Goal: Information Seeking & Learning: Check status

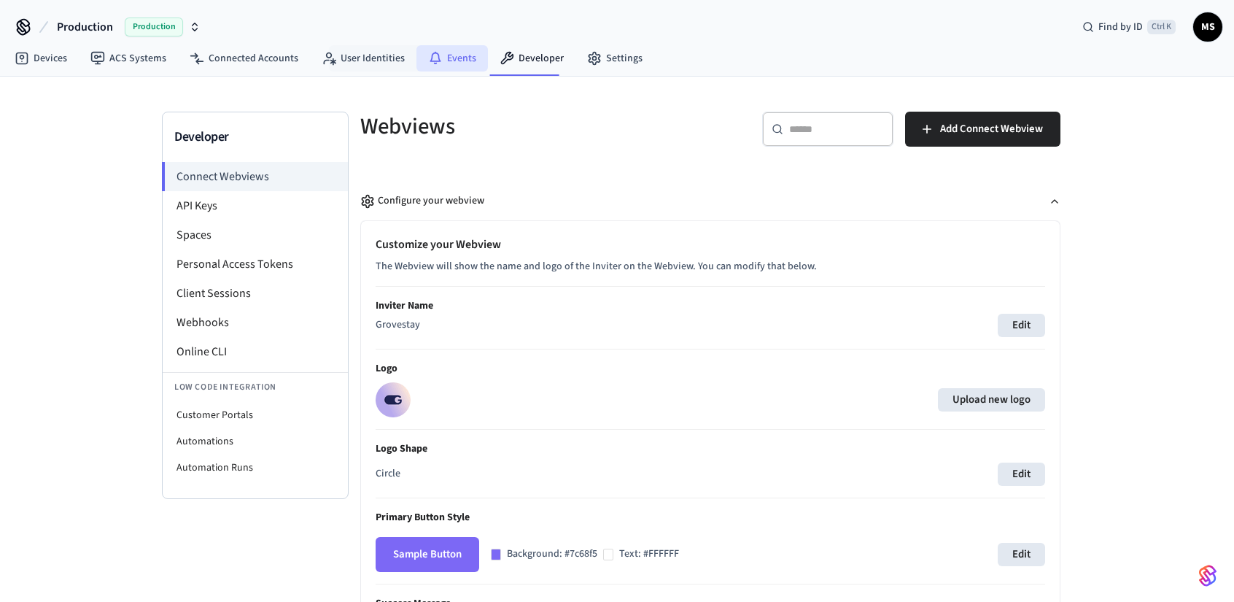
click at [457, 49] on link "Events" at bounding box center [451, 58] width 71 height 26
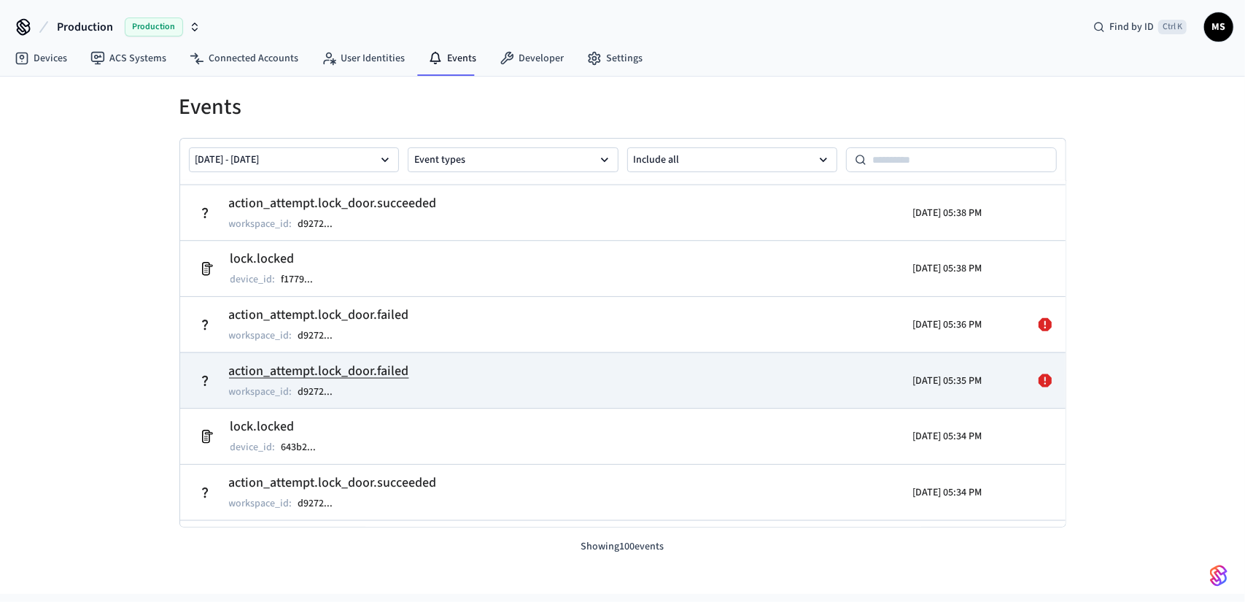
scroll to position [364, 0]
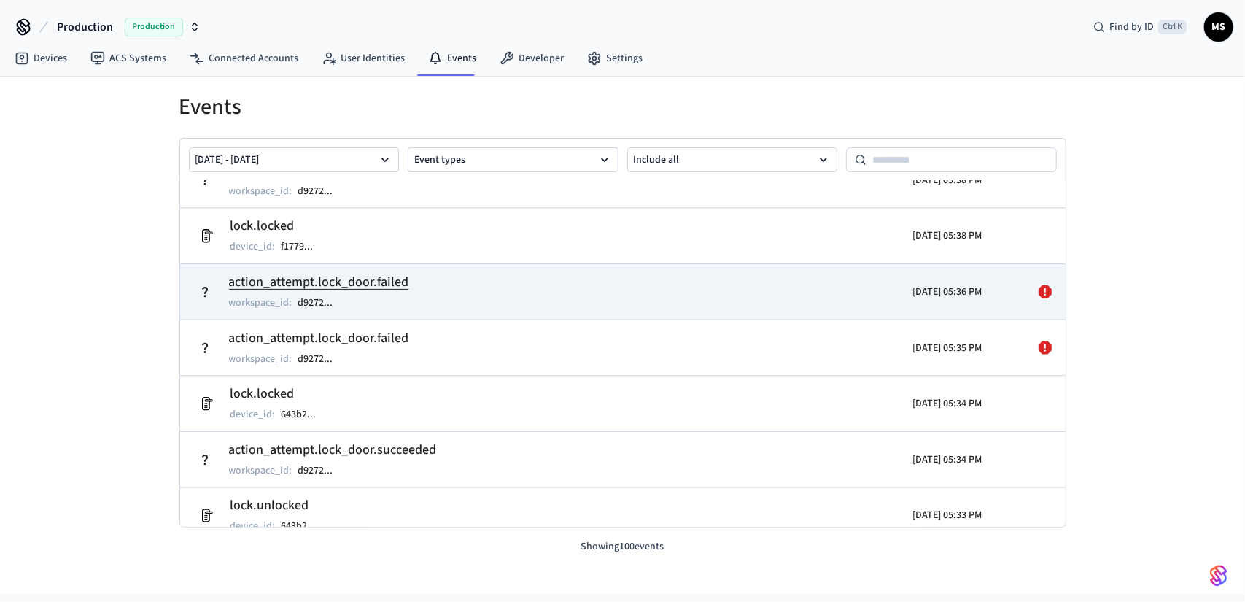
click at [664, 317] on tr "action_attempt.lock_door.failed workspace_id : d9272 ... 2025/09/25 05:36 PM" at bounding box center [622, 291] width 885 height 56
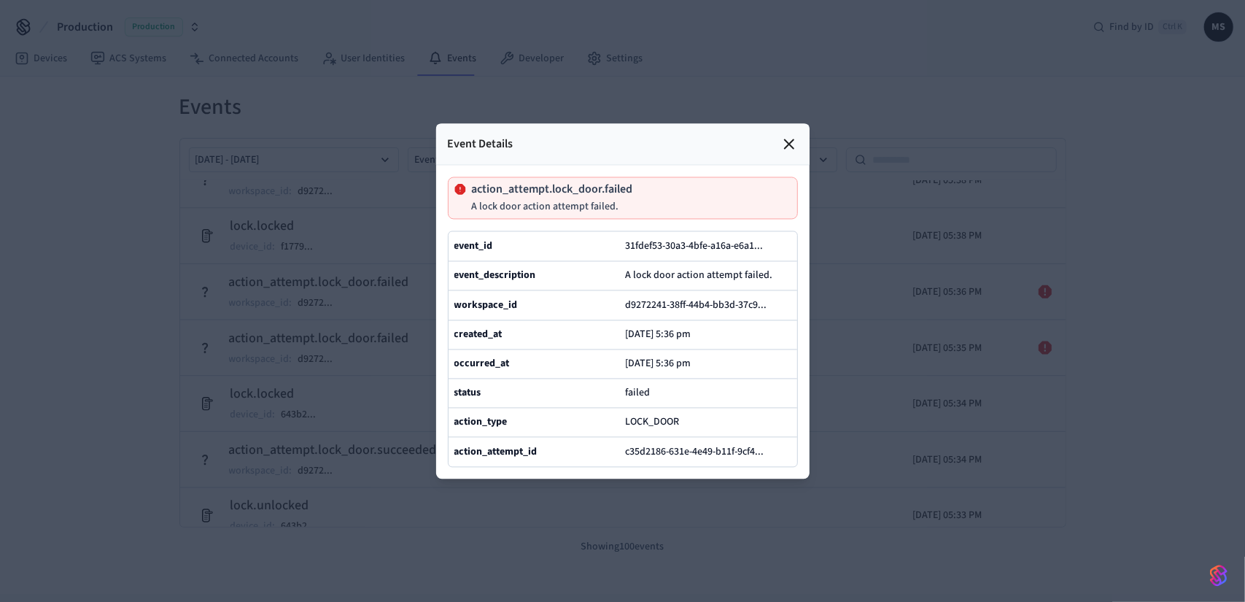
click at [1071, 428] on div at bounding box center [622, 301] width 1245 height 602
click at [794, 135] on icon at bounding box center [789, 144] width 18 height 18
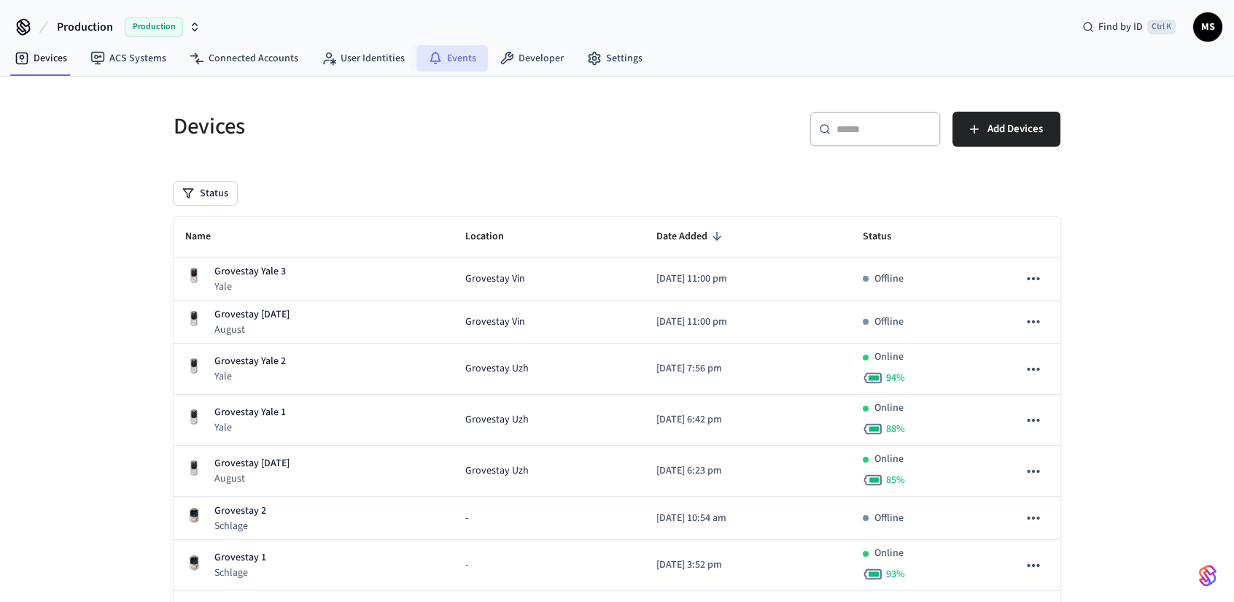
click at [436, 58] on link "Events" at bounding box center [451, 58] width 71 height 26
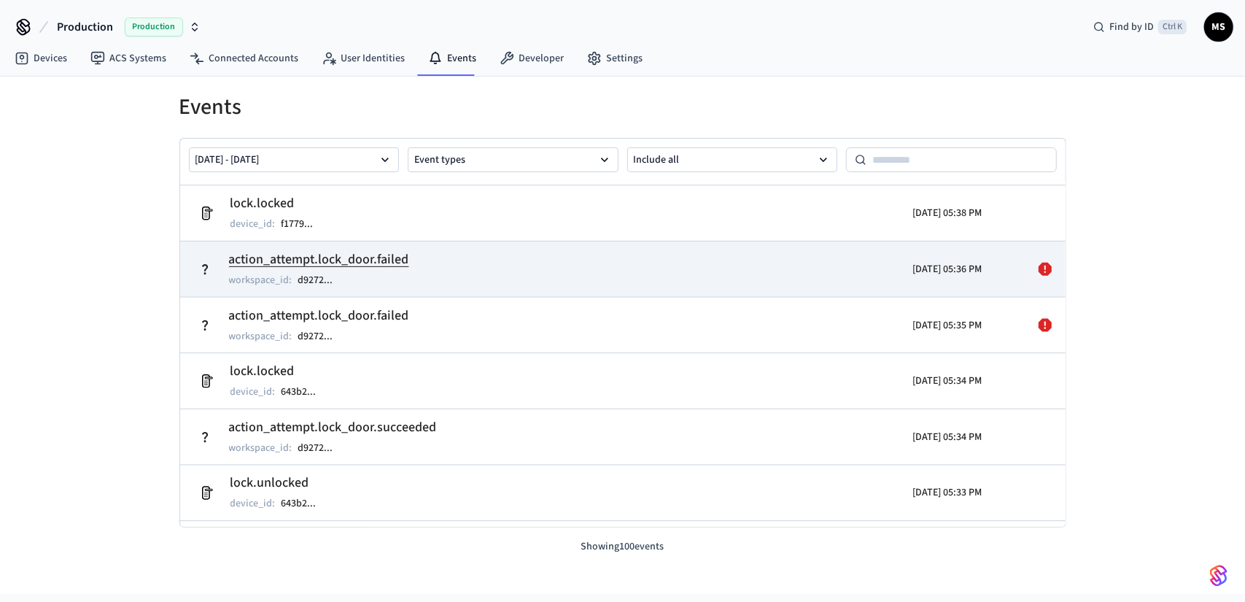
scroll to position [364, 0]
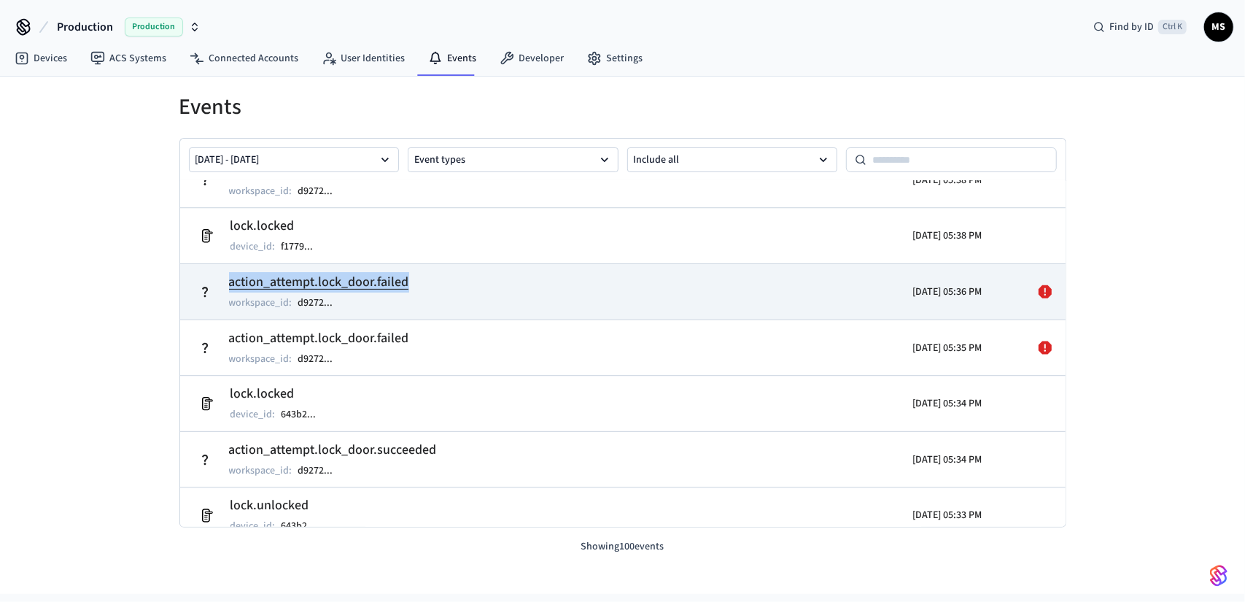
drag, startPoint x: 449, startPoint y: 279, endPoint x: 225, endPoint y: 274, distance: 223.2
click at [225, 274] on td "action_attempt.lock_door.failed workspace_id : d9272 ..." at bounding box center [479, 291] width 575 height 41
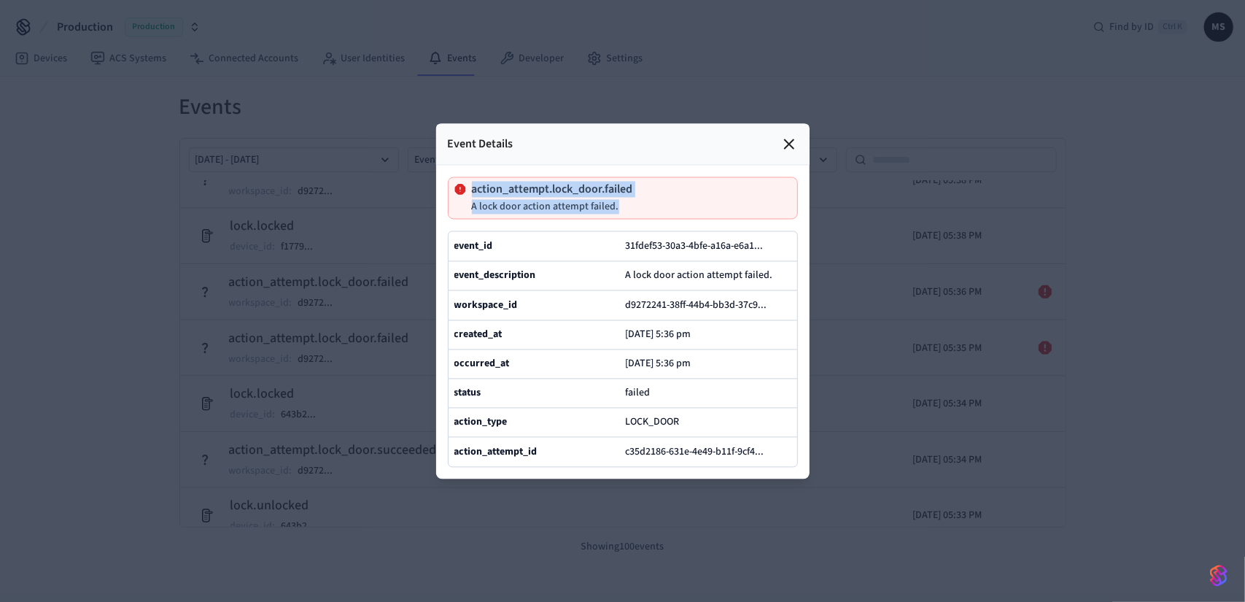
drag, startPoint x: 643, startPoint y: 170, endPoint x: 454, endPoint y: 151, distance: 189.9
click at [454, 177] on div "action_attempt.lock_door.failed A lock door action attempt failed." at bounding box center [623, 198] width 350 height 42
copy div "action_attempt.lock_door.failed A lock door action attempt failed."
click at [792, 123] on div "Event Details" at bounding box center [622, 144] width 373 height 42
click at [789, 135] on icon at bounding box center [789, 144] width 18 height 18
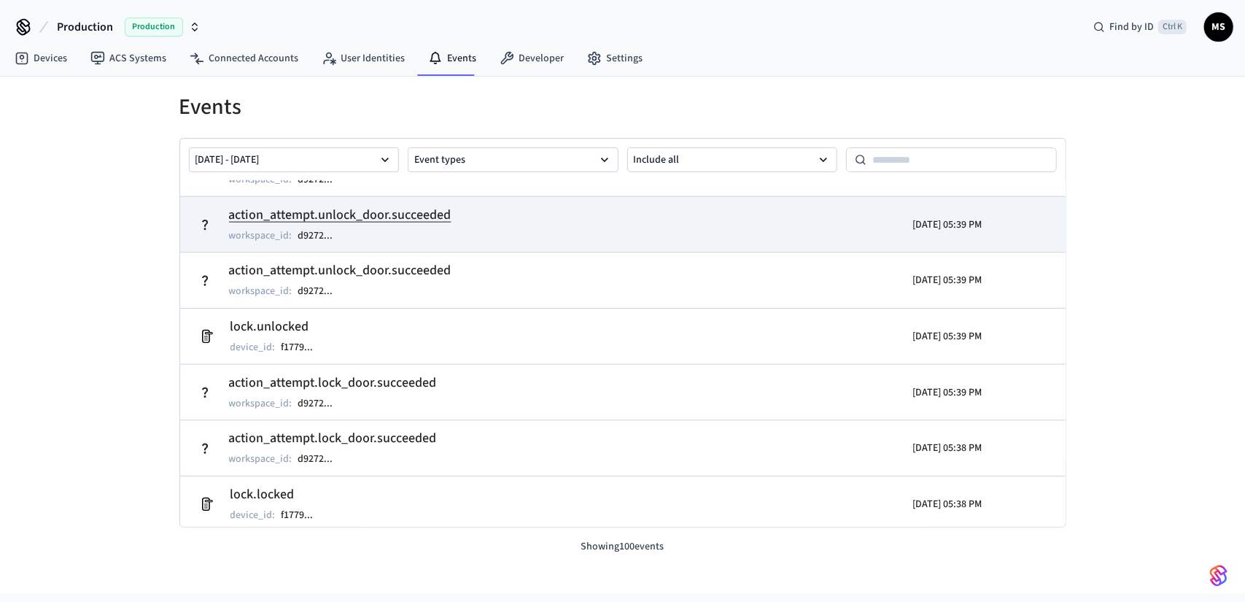
scroll to position [0, 0]
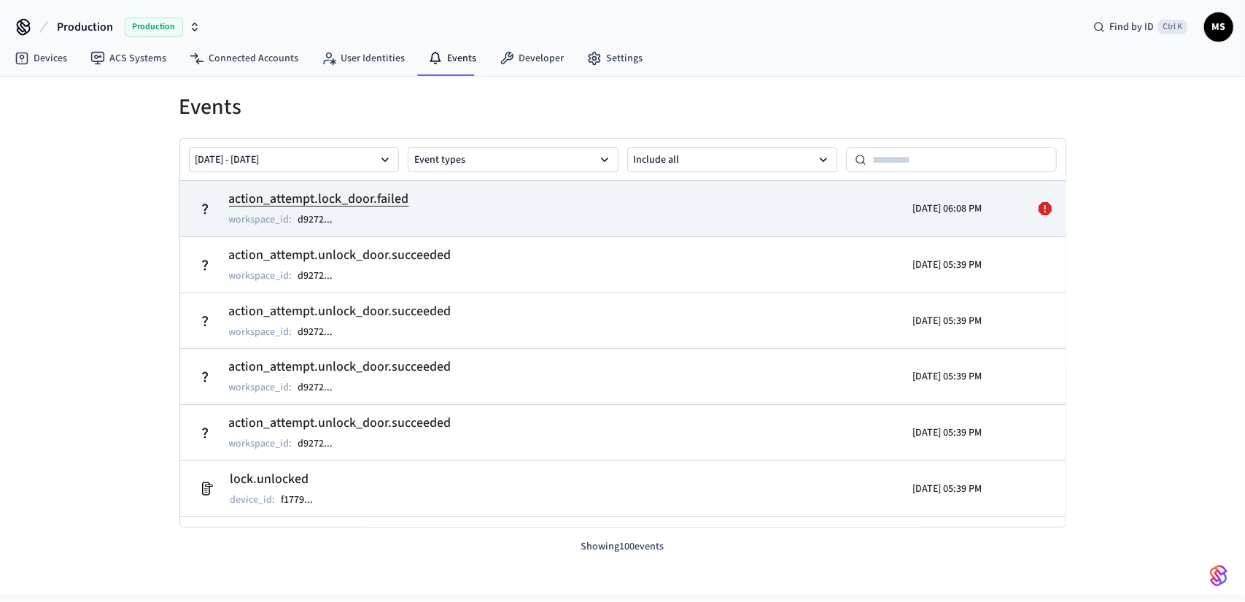
click at [381, 196] on h2 "action_attempt.lock_door.failed" at bounding box center [319, 199] width 180 height 20
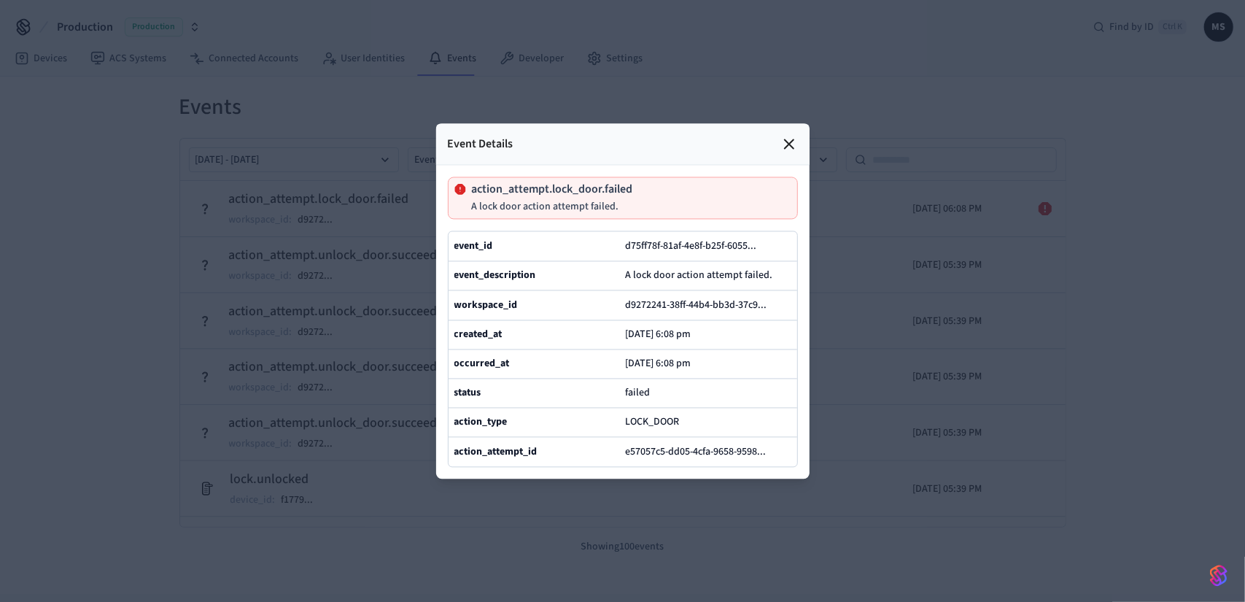
click at [1094, 285] on div at bounding box center [622, 301] width 1245 height 602
click at [1047, 281] on div at bounding box center [622, 301] width 1245 height 602
click at [785, 139] on icon at bounding box center [789, 143] width 9 height 9
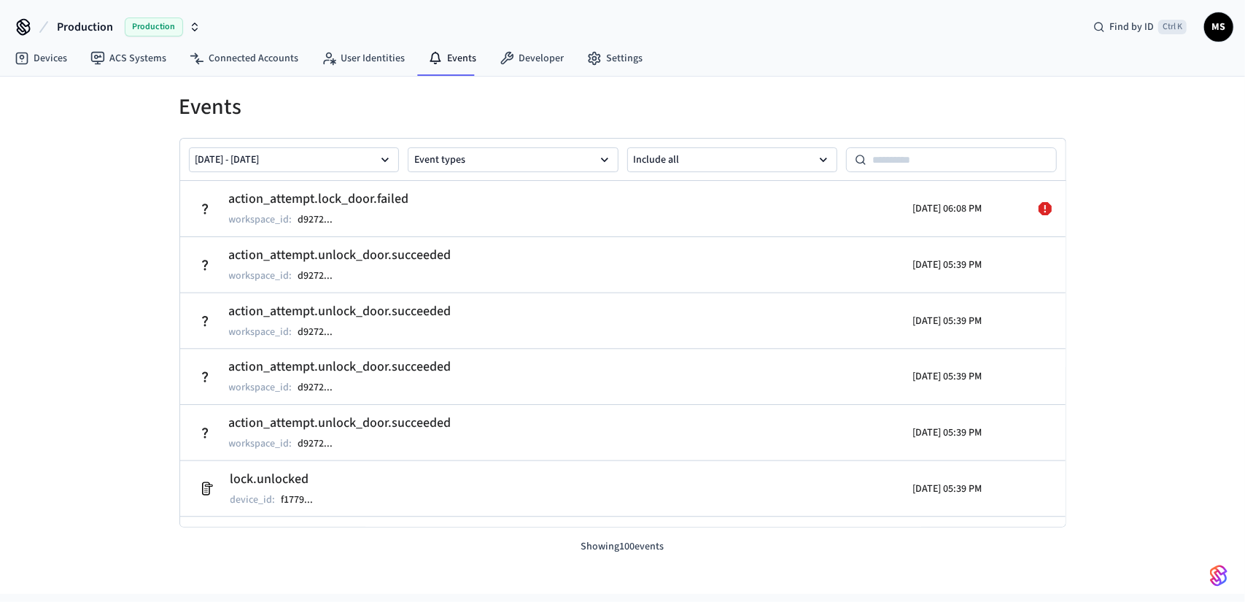
click at [1135, 299] on div "Events Sep 18 2025 - Sep 25 2025 Event types Include all action_attempt.lock_do…" at bounding box center [622, 335] width 1245 height 517
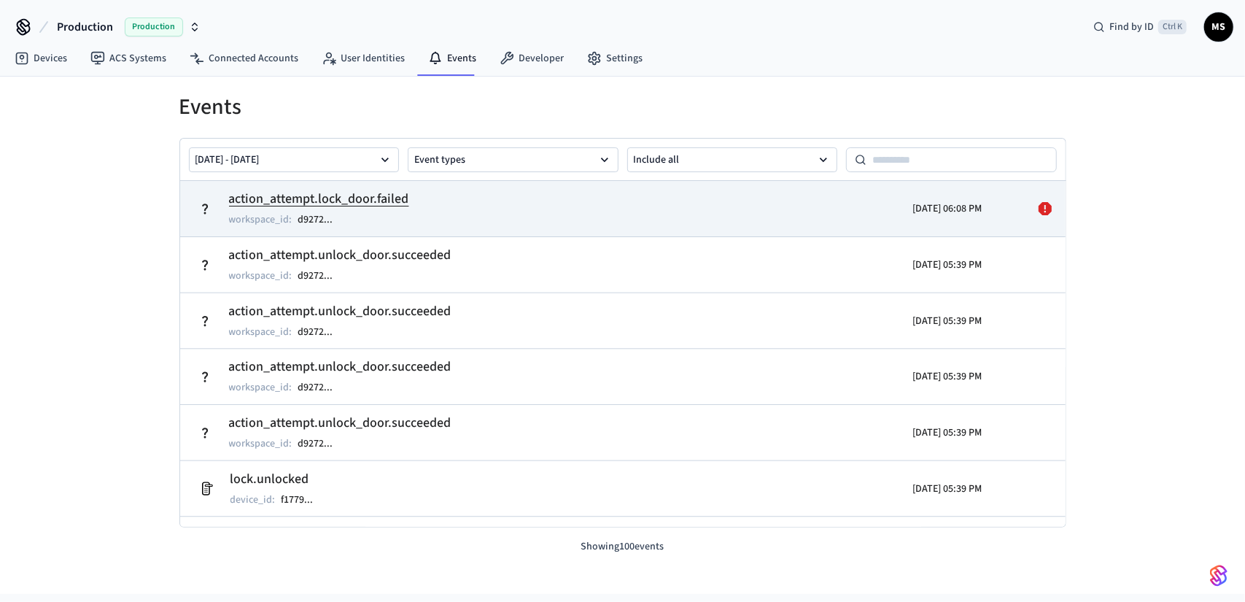
click at [909, 225] on div "2025/09/25 06:08 PM" at bounding box center [875, 208] width 216 height 41
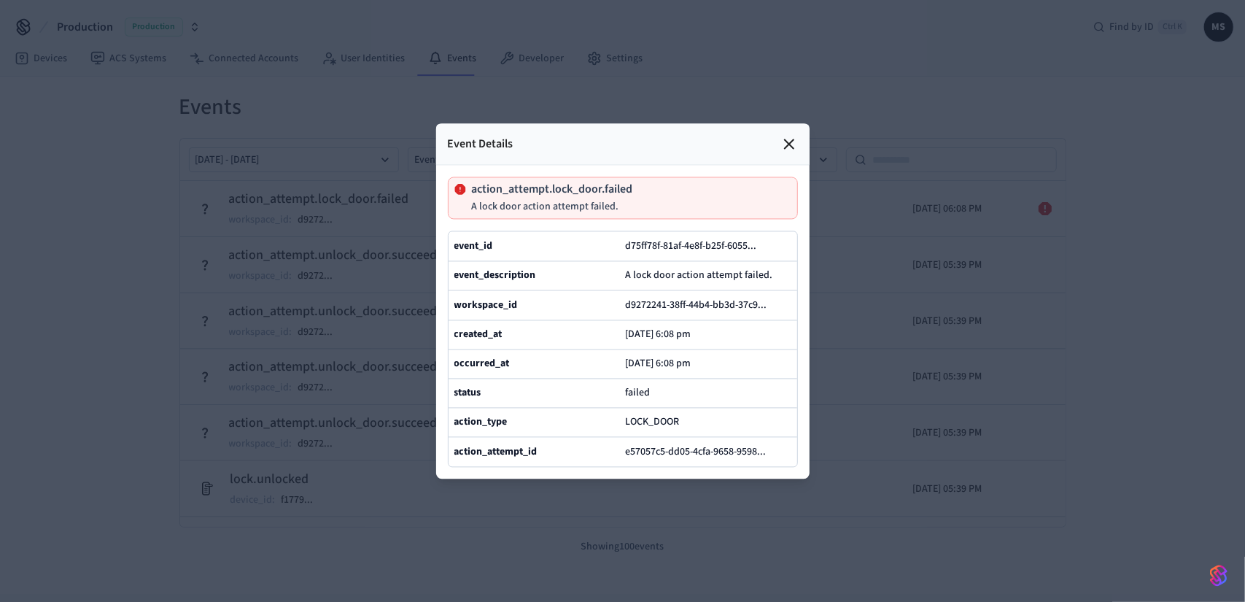
click at [790, 123] on div "Event Details" at bounding box center [622, 144] width 373 height 42
click at [794, 135] on icon at bounding box center [789, 144] width 18 height 18
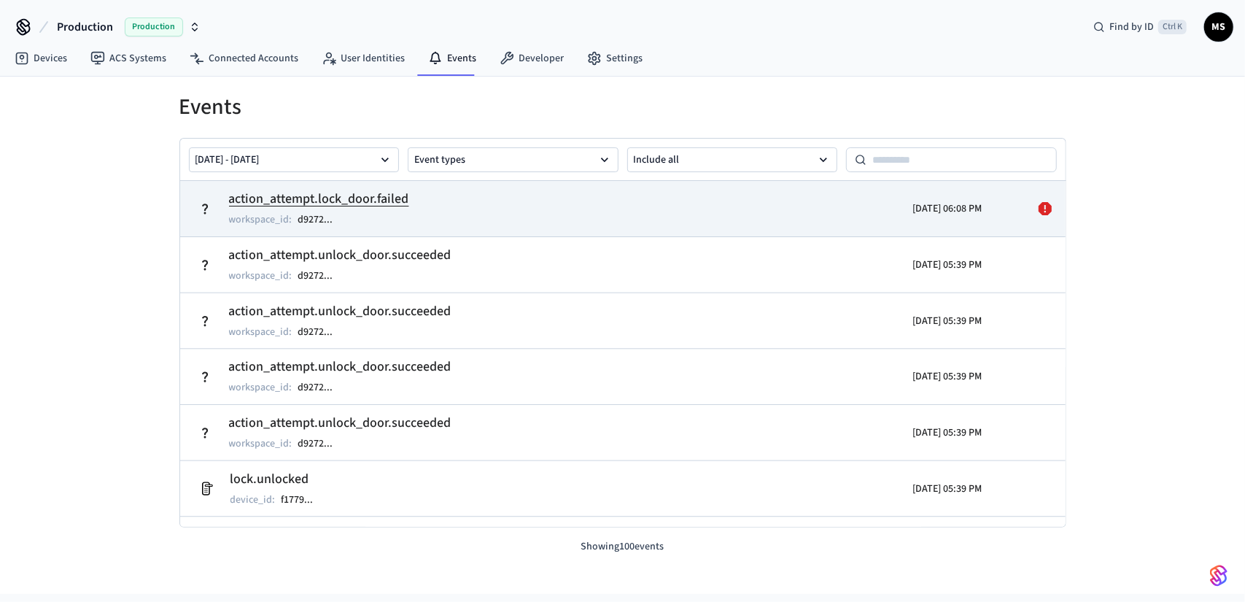
click at [676, 203] on td "action_attempt.lock_door.failed workspace_id : d9272 ..." at bounding box center [479, 208] width 575 height 41
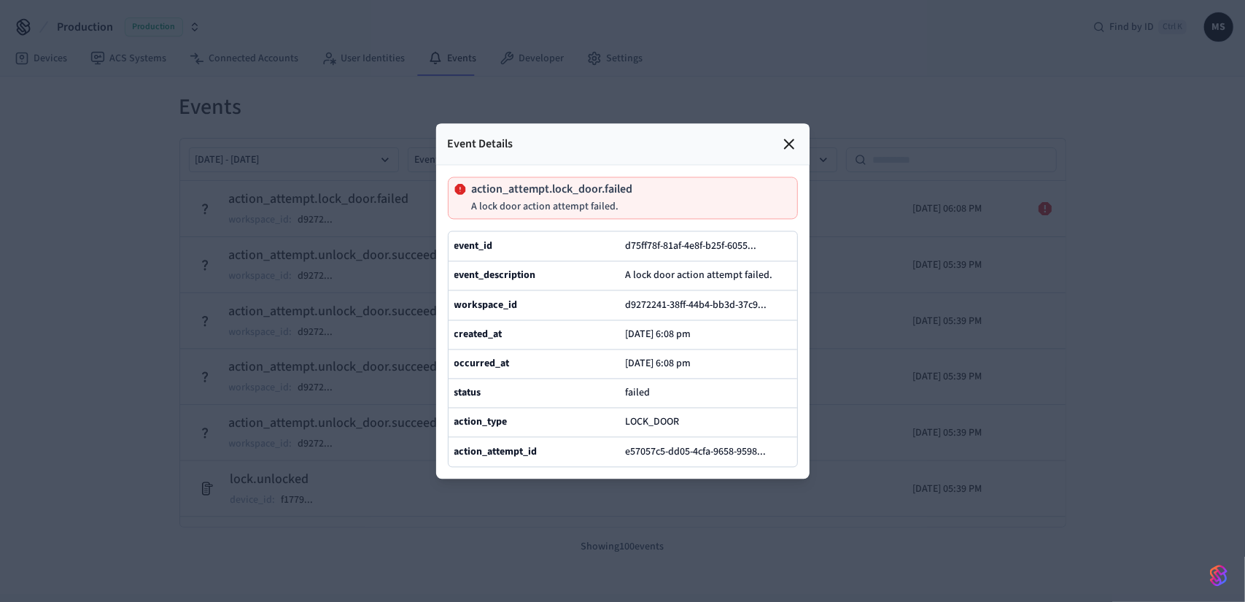
click at [795, 135] on icon at bounding box center [789, 144] width 18 height 18
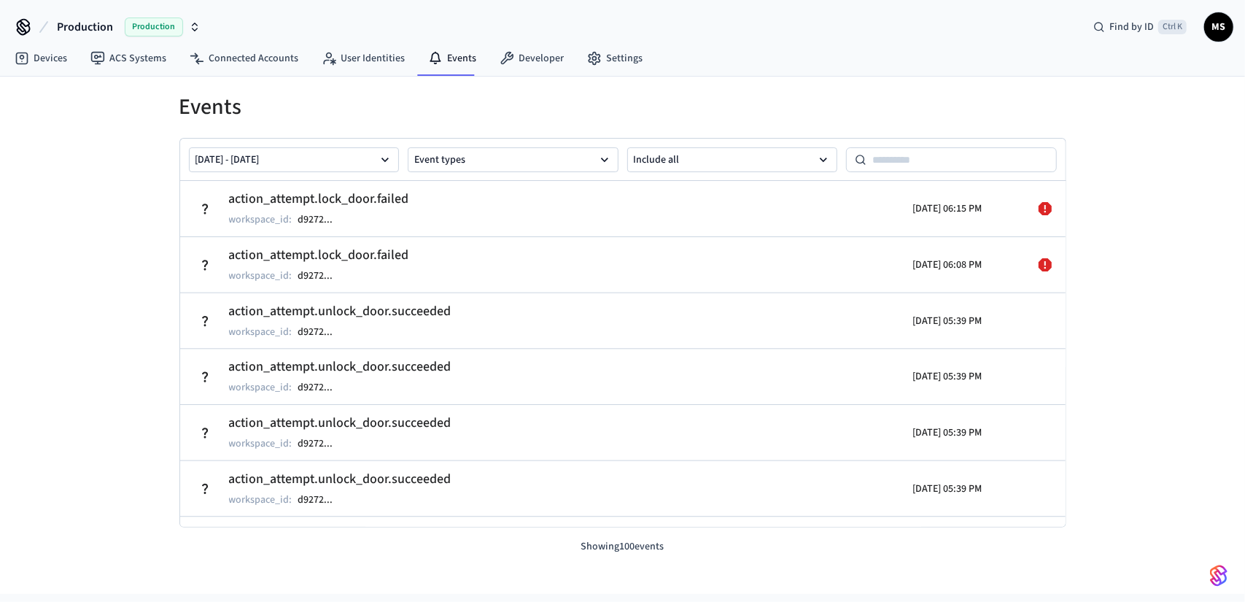
click at [1135, 314] on div "Events Sep 18 2025 - Sep 25 2025 Event types Include all action_attempt.lock_do…" at bounding box center [622, 335] width 1245 height 517
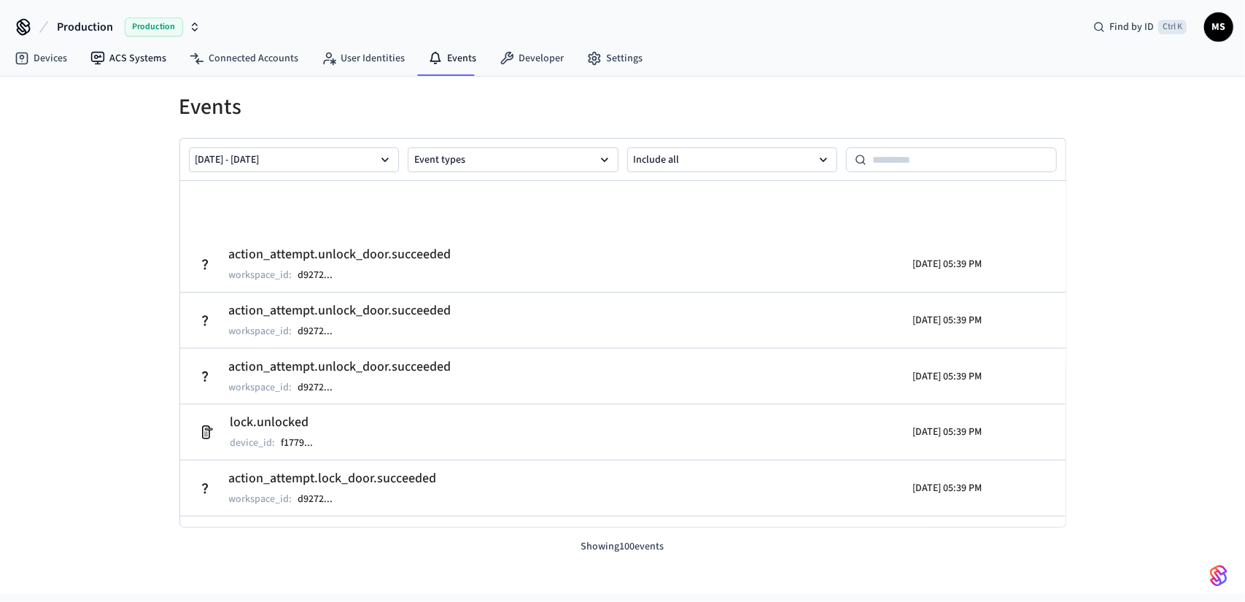
scroll to position [364, 0]
